Goal: Information Seeking & Learning: Learn about a topic

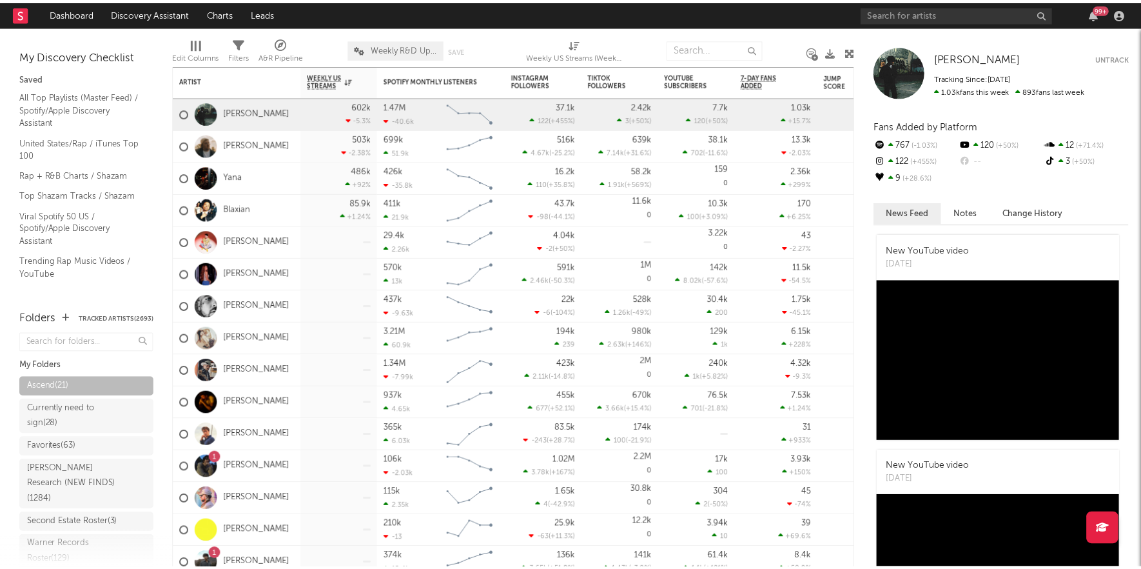
scroll to position [19, 0]
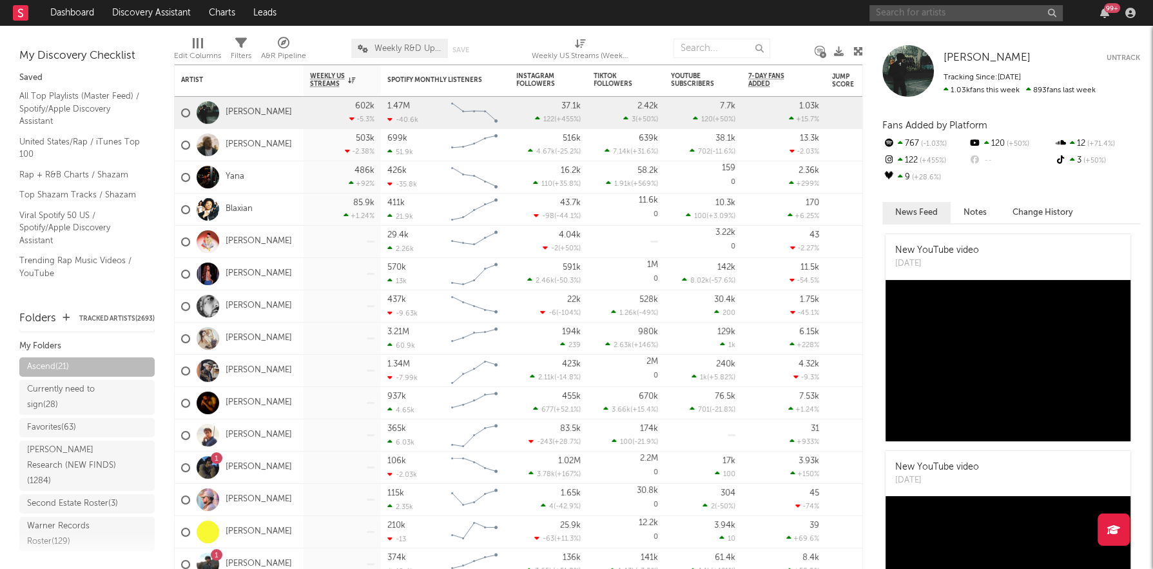
click at [886, 14] on input "text" at bounding box center [966, 13] width 193 height 16
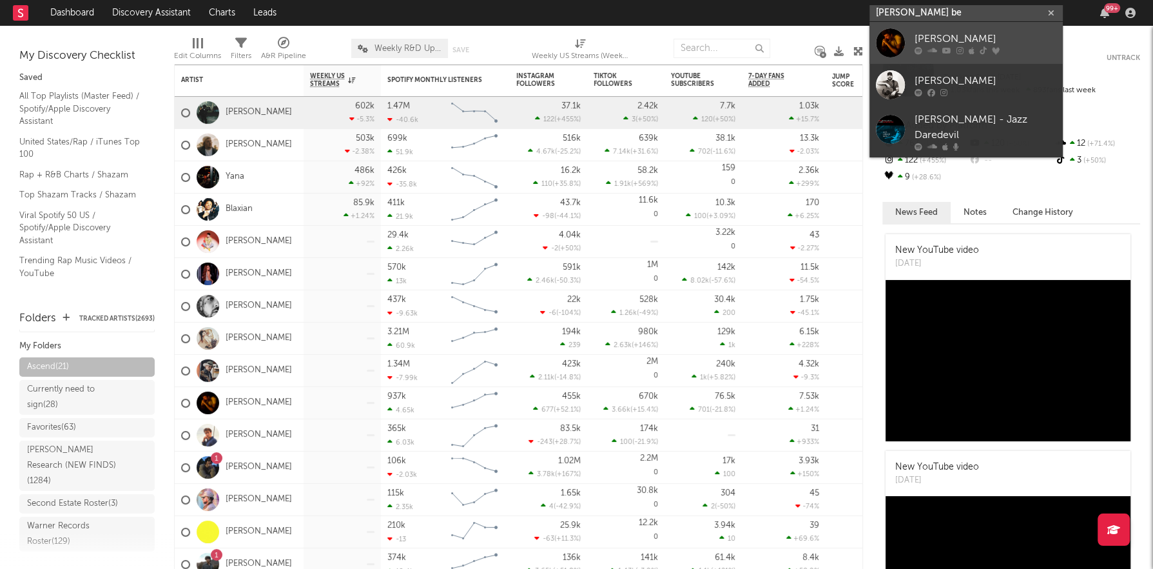
type input "[PERSON_NAME] be"
click at [973, 33] on div "[PERSON_NAME]" at bounding box center [986, 38] width 142 height 15
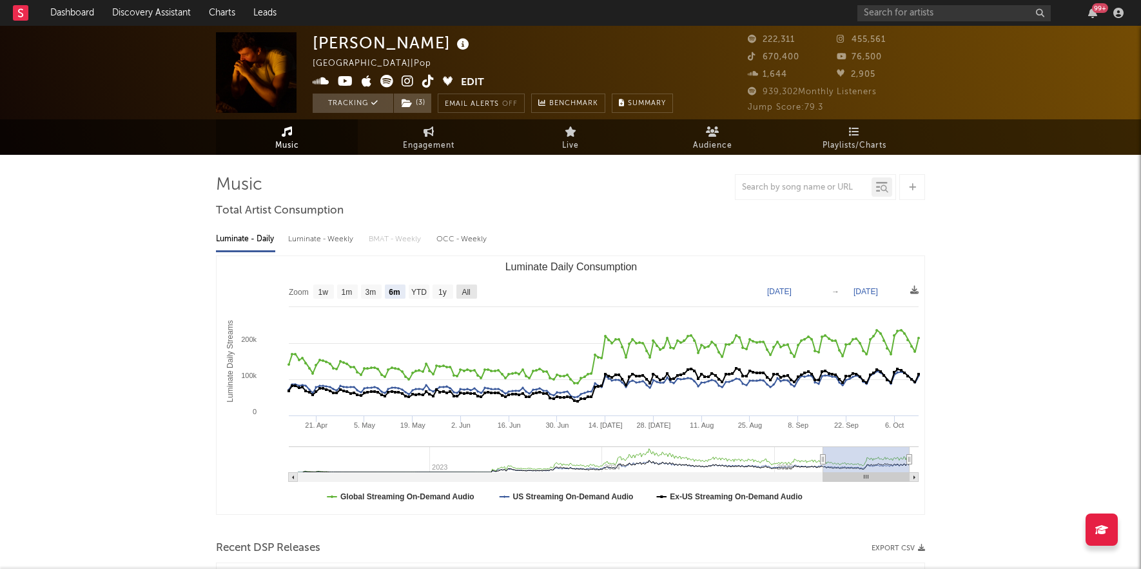
click at [463, 293] on text "All" at bounding box center [466, 291] width 8 height 9
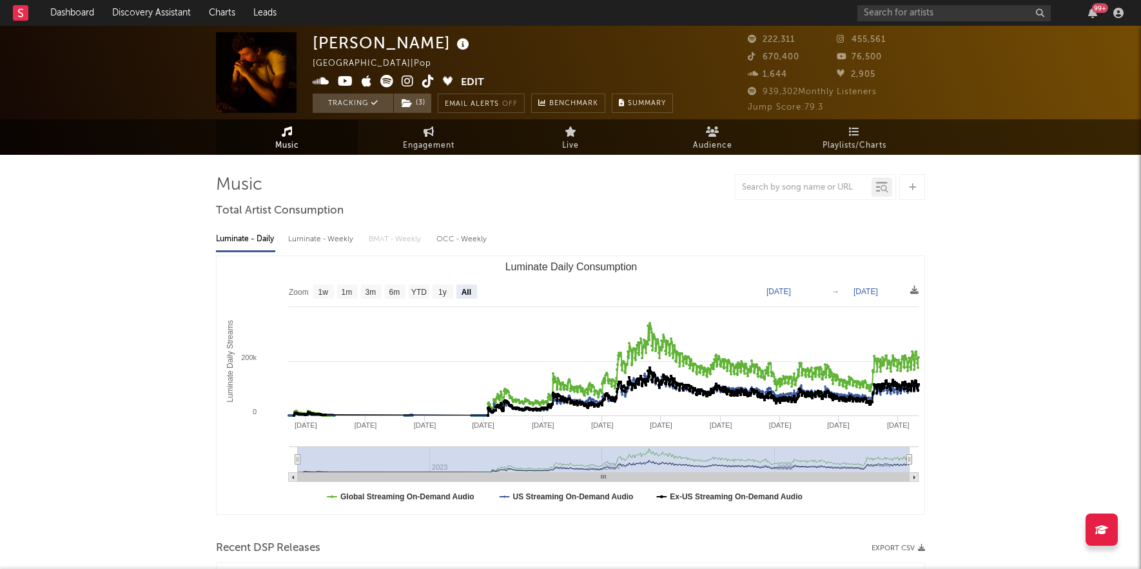
select select "All"
type input "[DATE]"
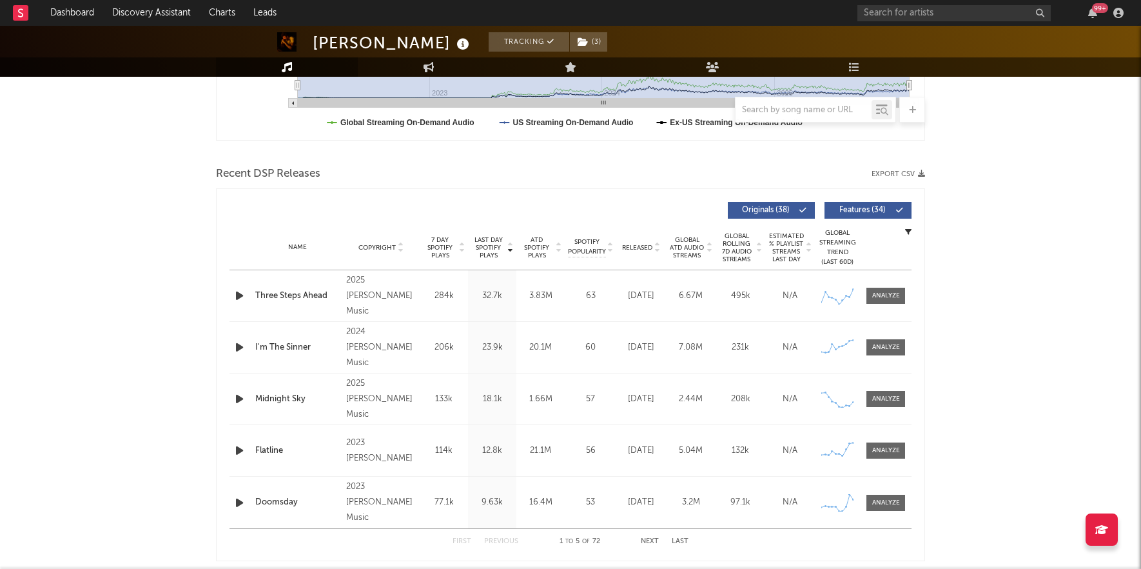
scroll to position [376, 0]
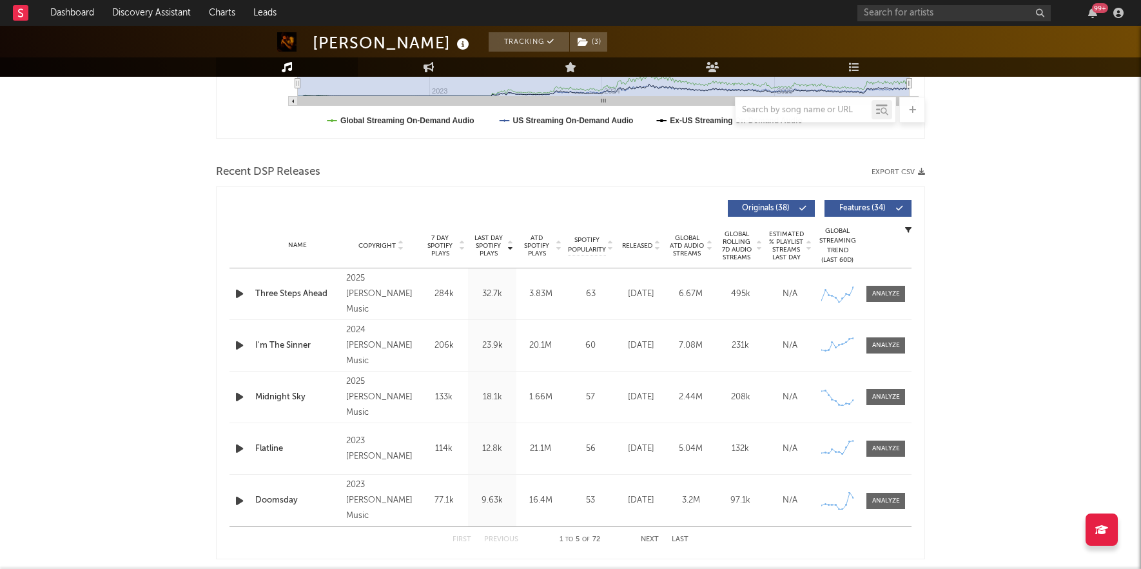
click at [237, 291] on icon "button" at bounding box center [240, 294] width 14 height 16
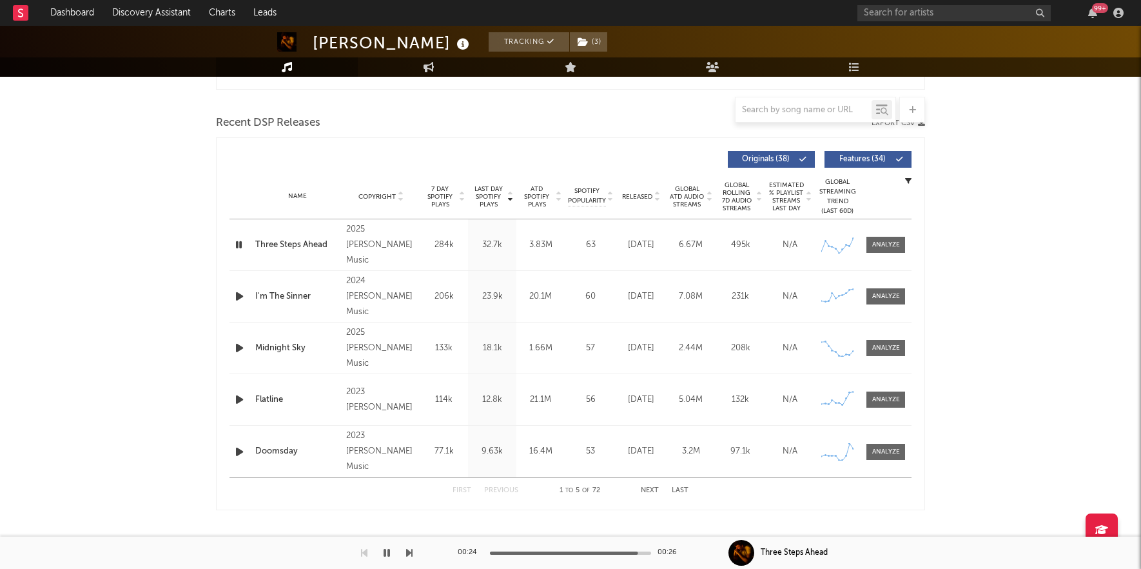
scroll to position [456, 0]
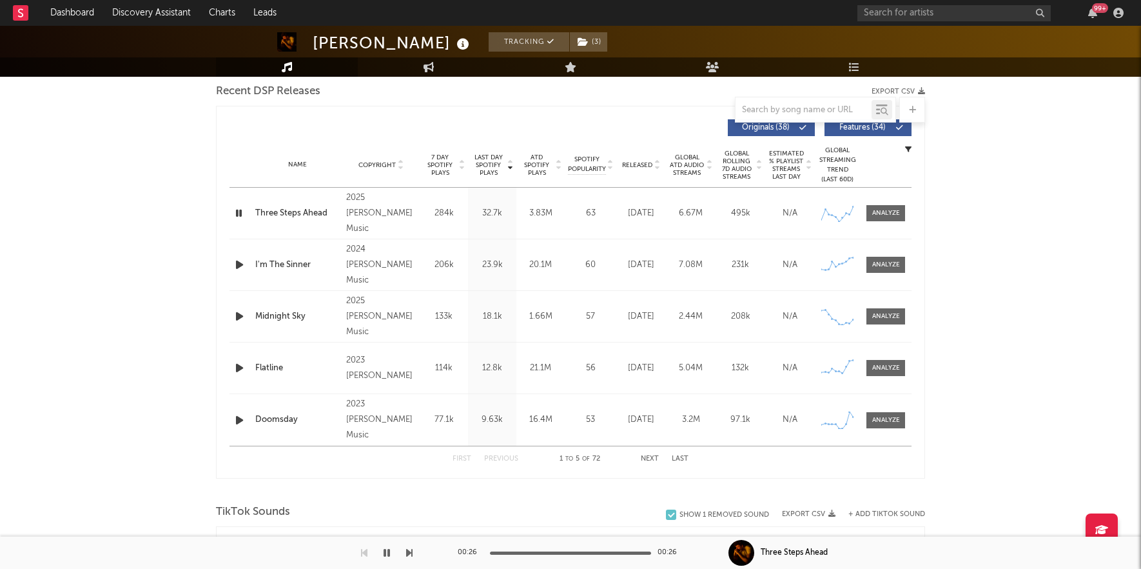
click at [652, 456] on button "Next" at bounding box center [650, 458] width 18 height 7
